Goal: Check status: Check status

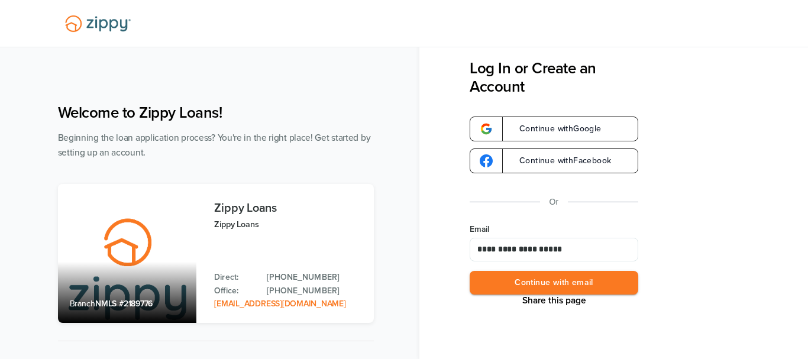
type input "**********"
click at [522, 280] on button "Continue with email" at bounding box center [554, 283] width 169 height 24
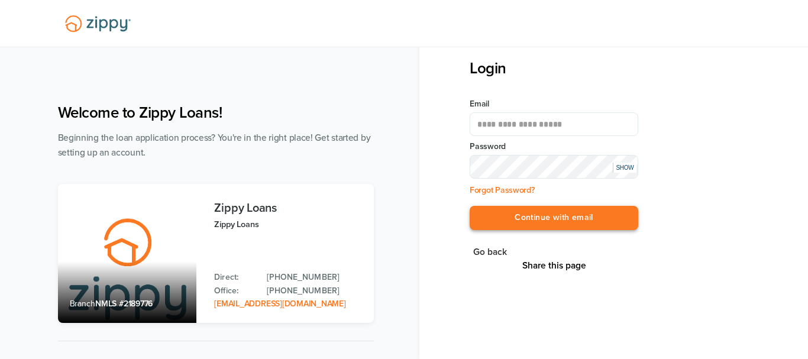
click at [542, 218] on button "Continue with email" at bounding box center [554, 218] width 169 height 24
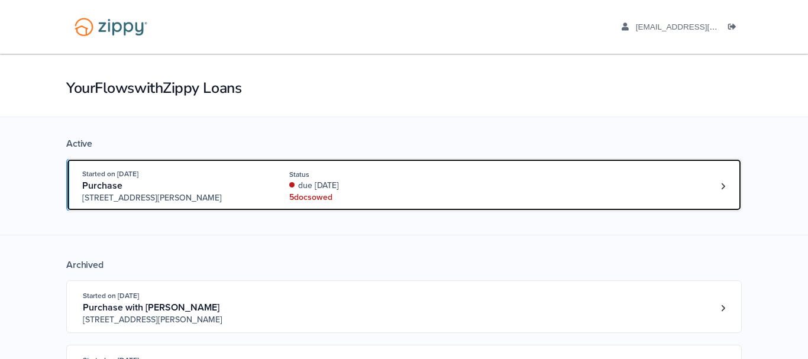
click at [368, 197] on div "5 doc s owed" at bounding box center [368, 198] width 158 height 12
